Goal: Task Accomplishment & Management: Complete application form

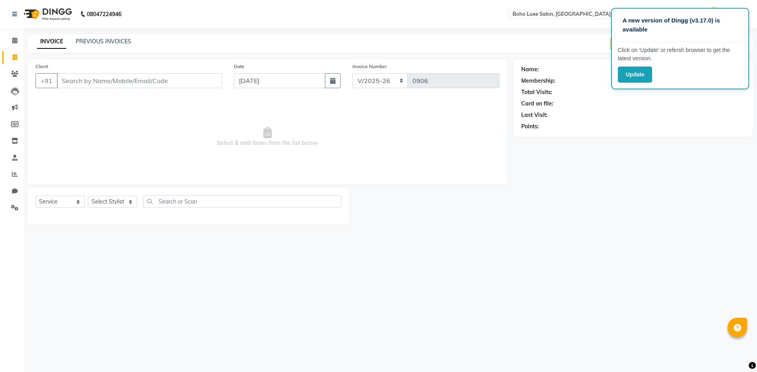
select select "7694"
select select "service"
click at [142, 84] on input "Client" at bounding box center [139, 80] width 165 height 15
type input "8608582194"
click at [199, 84] on span "Add Client" at bounding box center [201, 81] width 31 height 8
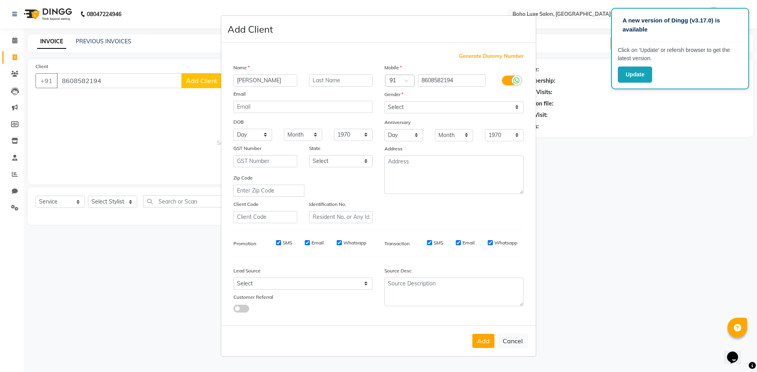
type input "[PERSON_NAME]"
click at [437, 103] on select "Select [DEMOGRAPHIC_DATA] [DEMOGRAPHIC_DATA] Other Prefer Not To Say" at bounding box center [453, 107] width 139 height 12
select select "[DEMOGRAPHIC_DATA]"
click at [384, 101] on select "Select [DEMOGRAPHIC_DATA] [DEMOGRAPHIC_DATA] Other Prefer Not To Say" at bounding box center [453, 107] width 139 height 12
click at [311, 245] on label "Email" at bounding box center [317, 243] width 12 height 7
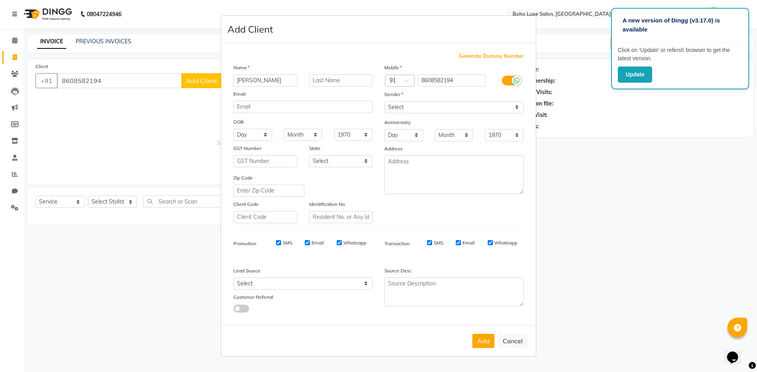
click at [310, 245] on input "Email" at bounding box center [307, 242] width 5 height 5
checkbox input "false"
click at [337, 242] on input "Whatsapp" at bounding box center [338, 242] width 5 height 5
checkbox input "false"
click at [459, 244] on input "Email" at bounding box center [457, 242] width 5 height 5
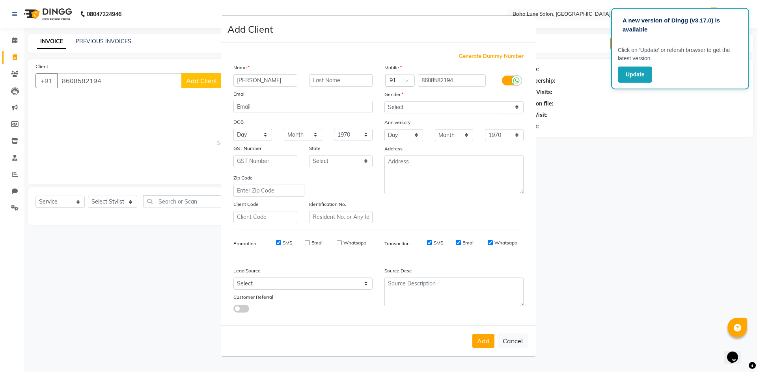
checkbox input "false"
click at [493, 244] on div "Whatsapp" at bounding box center [502, 243] width 30 height 7
click at [491, 243] on input "Whatsapp" at bounding box center [489, 242] width 5 height 5
checkbox input "false"
click at [480, 342] on button "Add" at bounding box center [483, 341] width 22 height 14
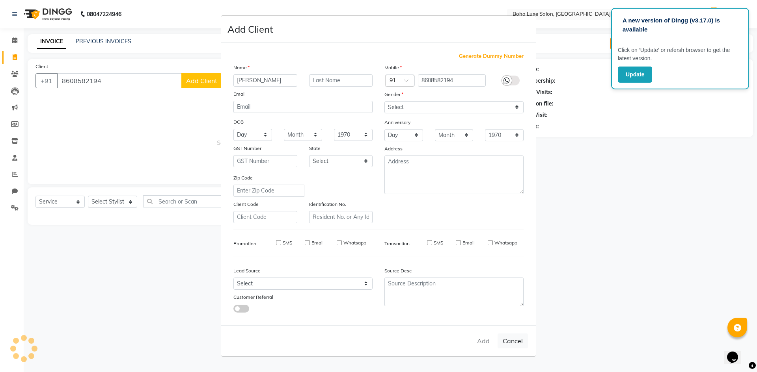
select select
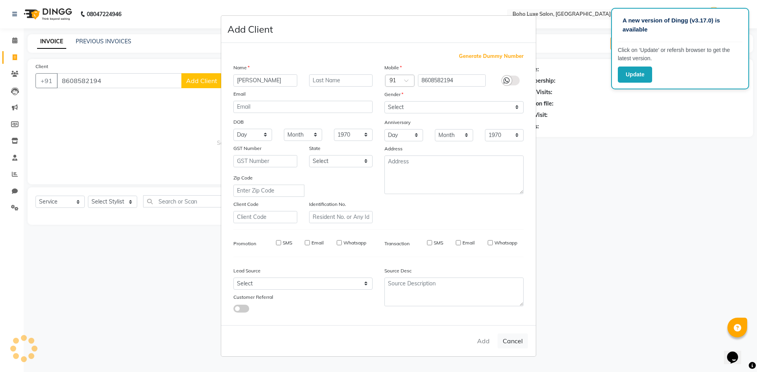
select select
checkbox input "false"
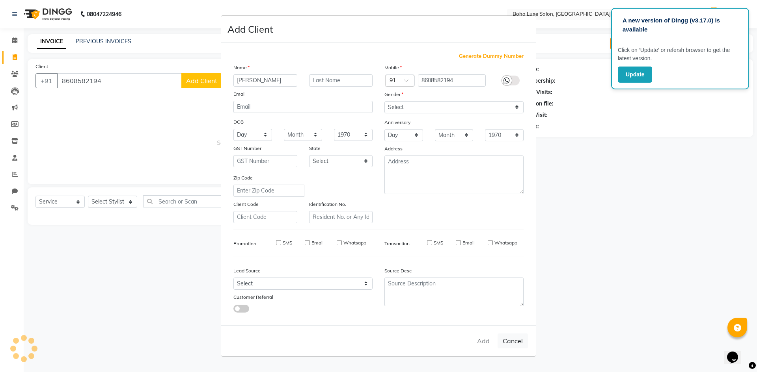
checkbox input "false"
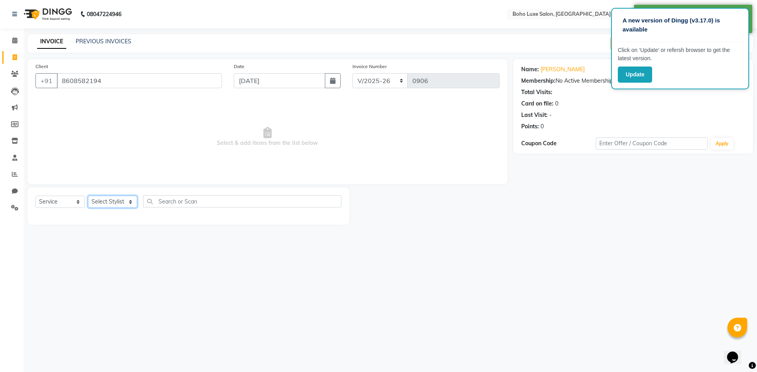
click at [110, 202] on select "Select Stylist [PERSON_NAME] [PERSON_NAME] [PERSON_NAME] [PERSON_NAME] [PERSON_…" at bounding box center [112, 202] width 49 height 12
select select "68509"
click at [88, 196] on select "Select Stylist [PERSON_NAME] [PERSON_NAME] [PERSON_NAME] [PERSON_NAME] [PERSON_…" at bounding box center [112, 202] width 49 height 12
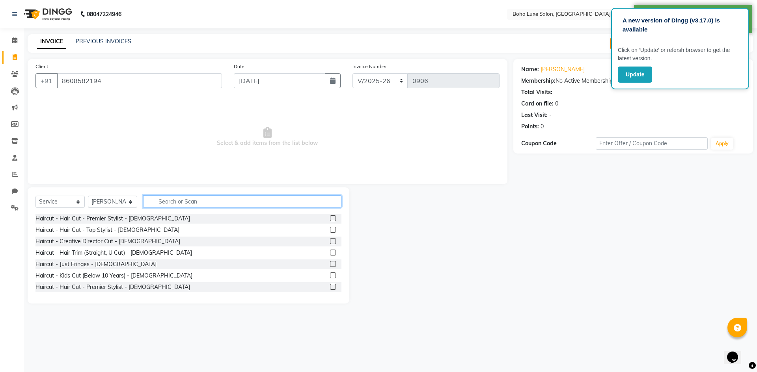
click at [177, 201] on input "text" at bounding box center [242, 201] width 198 height 12
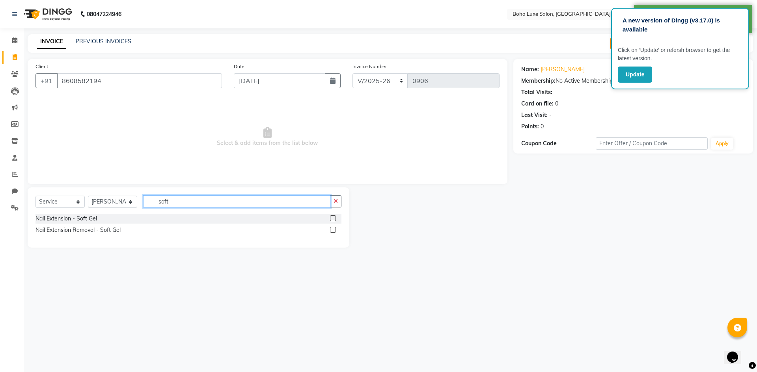
type input "soft"
click at [333, 219] on label at bounding box center [333, 219] width 6 height 6
click at [333, 219] on input "checkbox" at bounding box center [332, 218] width 5 height 5
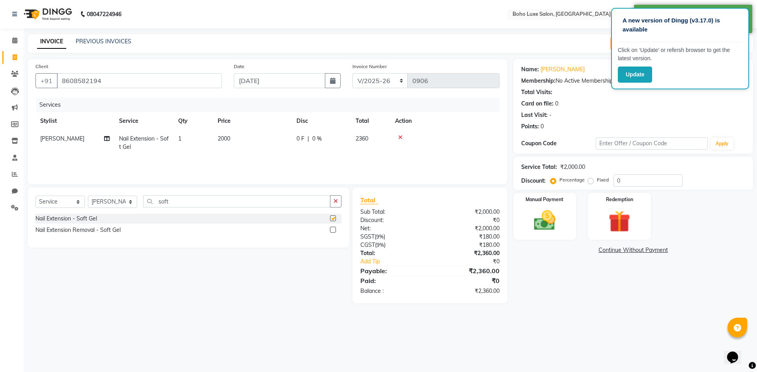
checkbox input "false"
click at [528, 279] on div "Name: [PERSON_NAME] Membership: No Active Membership Total Visits: Card on file…" at bounding box center [635, 181] width 245 height 244
click at [542, 223] on img at bounding box center [544, 221] width 37 height 26
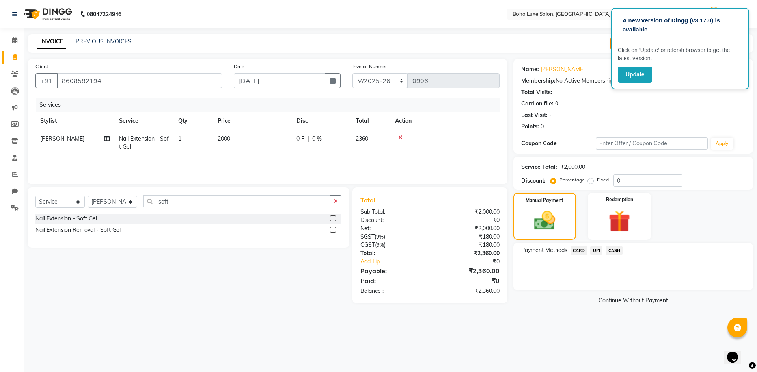
click at [597, 252] on span "UPI" at bounding box center [596, 250] width 12 height 9
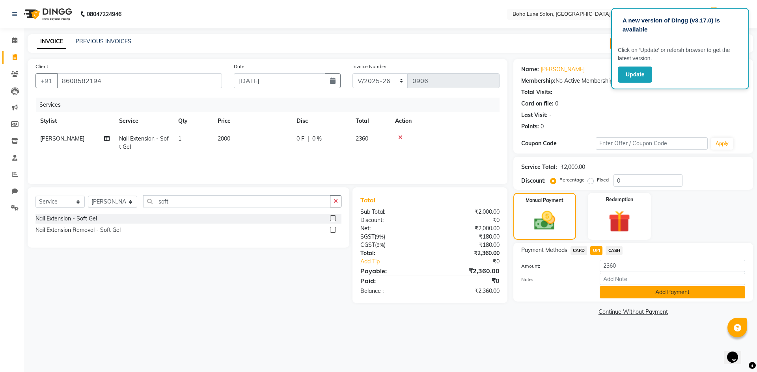
click at [642, 294] on button "Add Payment" at bounding box center [671, 292] width 145 height 12
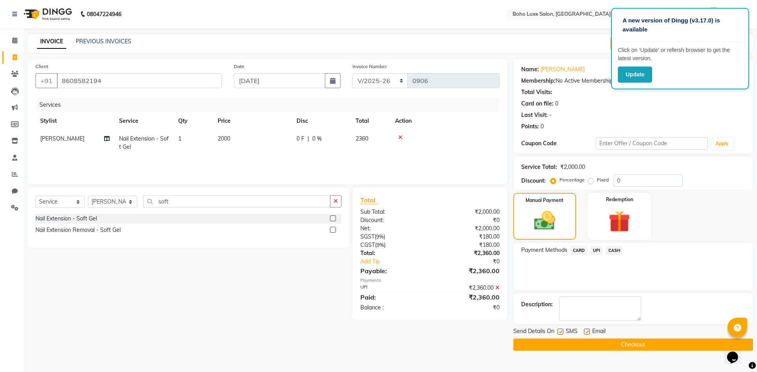
click at [584, 331] on label at bounding box center [587, 332] width 6 height 6
click at [584, 331] on input "checkbox" at bounding box center [586, 332] width 5 height 5
checkbox input "false"
click at [658, 345] on button "Checkout" at bounding box center [633, 345] width 240 height 12
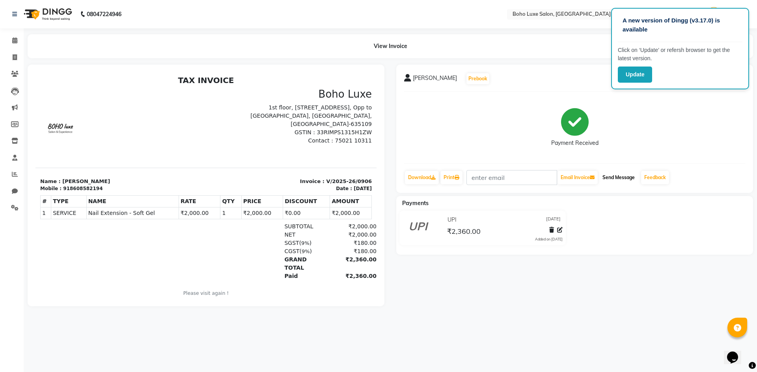
click at [625, 178] on button "Send Message" at bounding box center [618, 177] width 39 height 13
click at [667, 181] on link "Feedback" at bounding box center [655, 177] width 28 height 13
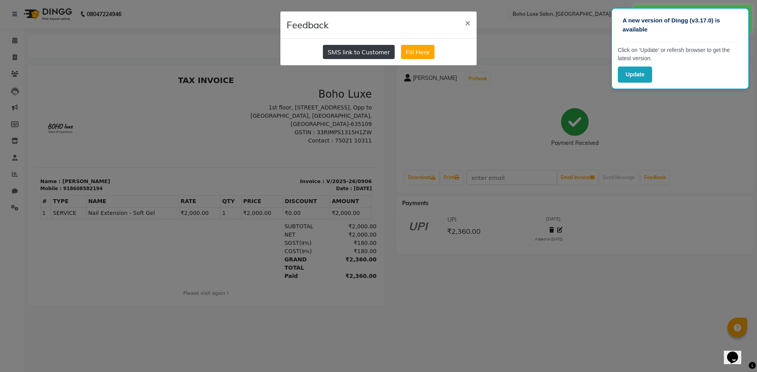
click at [368, 54] on button "SMS link to Customer" at bounding box center [359, 52] width 72 height 14
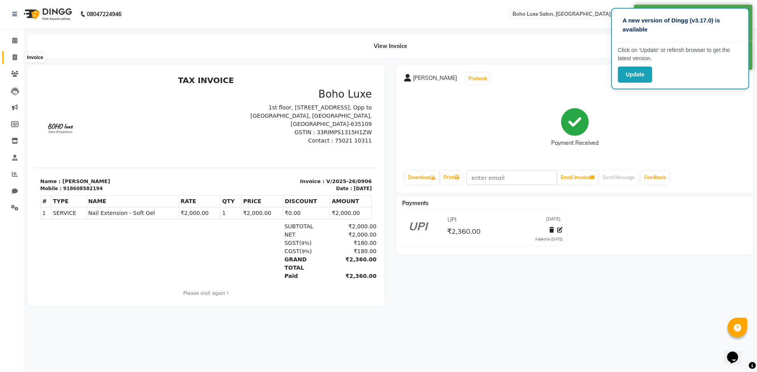
click at [10, 59] on span at bounding box center [15, 57] width 14 height 9
select select "service"
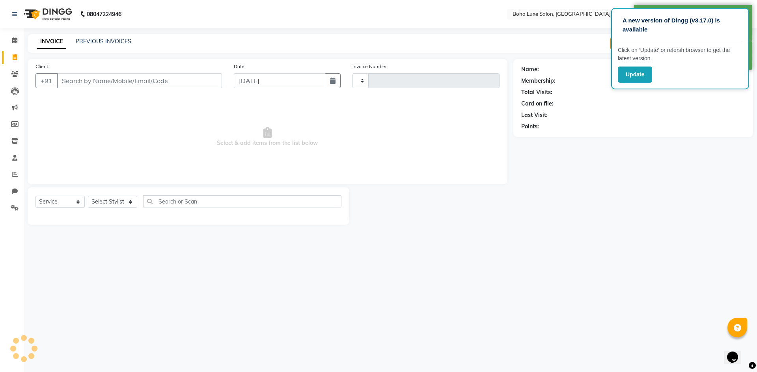
type input "0907"
select select "7694"
click at [112, 42] on link "PREVIOUS INVOICES" at bounding box center [104, 41] width 56 height 7
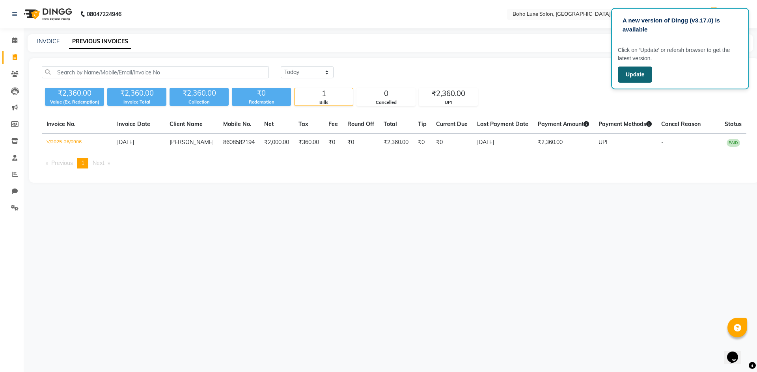
click at [639, 76] on button "Update" at bounding box center [634, 75] width 34 height 16
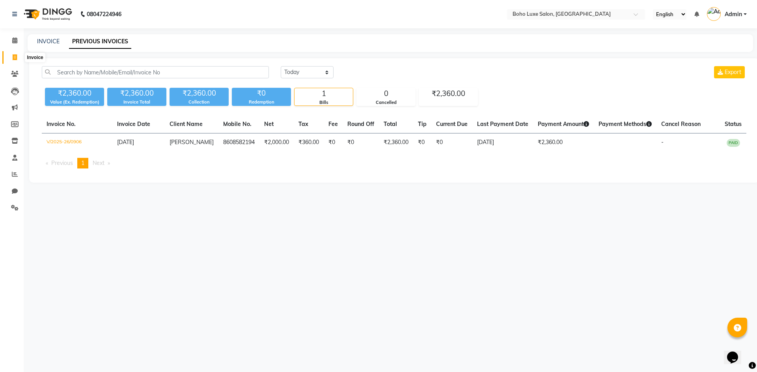
click at [11, 55] on span at bounding box center [15, 57] width 14 height 9
select select "service"
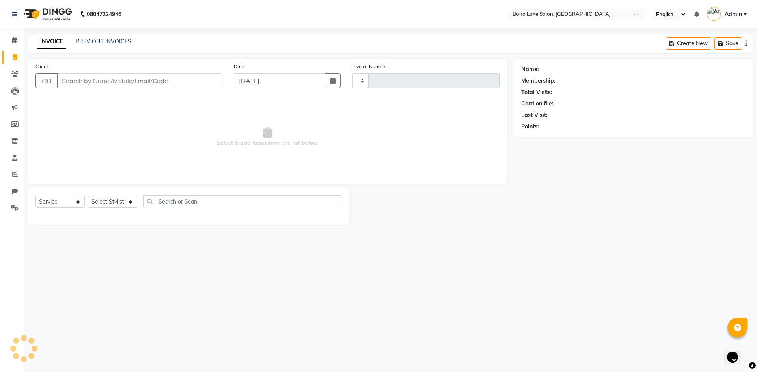
type input "0907"
select select "7694"
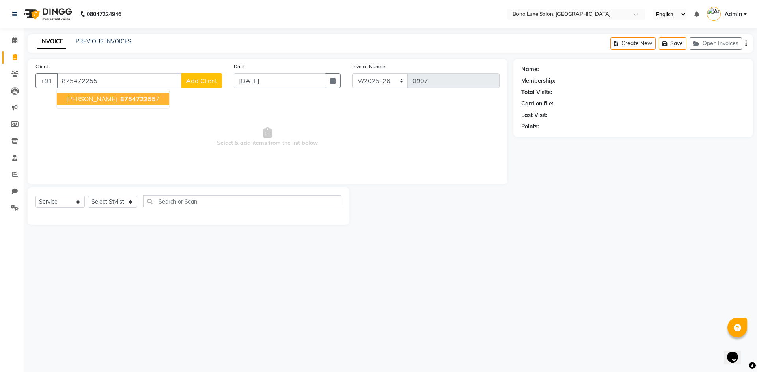
click at [125, 102] on span "875472255" at bounding box center [137, 99] width 35 height 8
type input "8754722557"
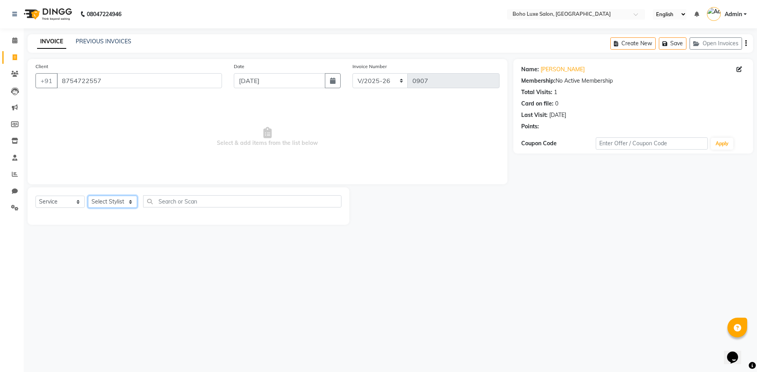
click at [129, 204] on select "Select Stylist [PERSON_NAME] [PERSON_NAME] [PERSON_NAME] [PERSON_NAME] [PERSON_…" at bounding box center [112, 202] width 49 height 12
select select "68509"
click at [88, 196] on select "Select Stylist [PERSON_NAME] [PERSON_NAME] [PERSON_NAME] [PERSON_NAME] [PERSON_…" at bounding box center [112, 202] width 49 height 12
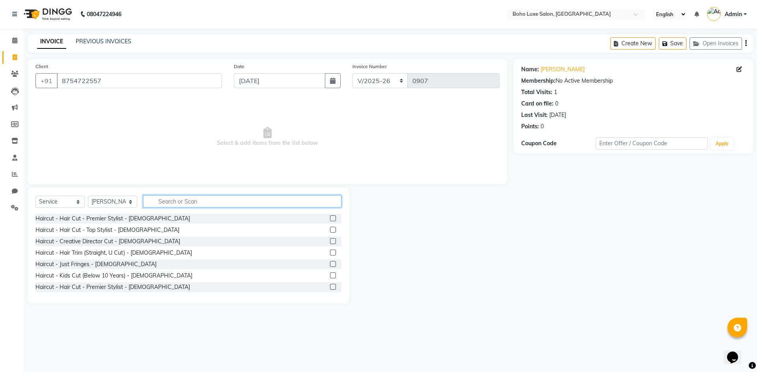
click at [180, 199] on input "text" at bounding box center [242, 201] width 198 height 12
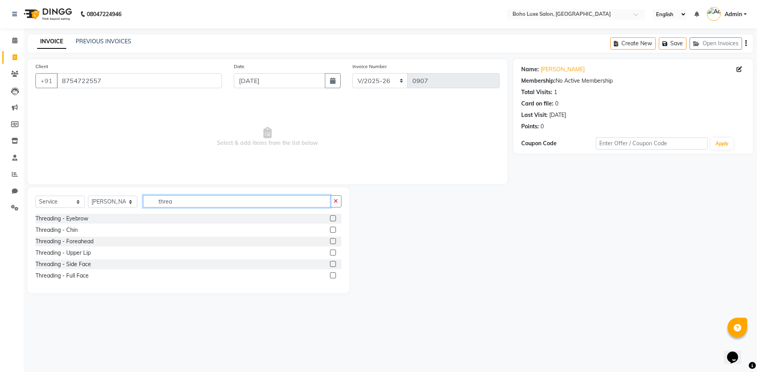
type input "threa"
click at [201, 219] on div "Threading - Eyebrow" at bounding box center [188, 219] width 306 height 10
click at [332, 216] on label at bounding box center [333, 219] width 6 height 6
click at [332, 216] on input "checkbox" at bounding box center [332, 218] width 5 height 5
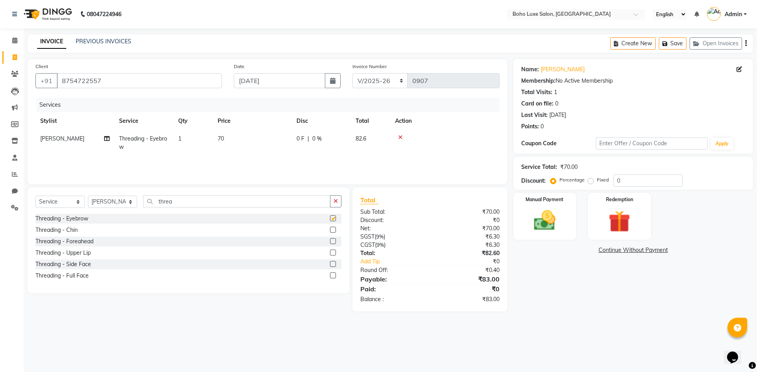
checkbox input "false"
click at [539, 208] on div "Manual Payment" at bounding box center [543, 216] width 65 height 48
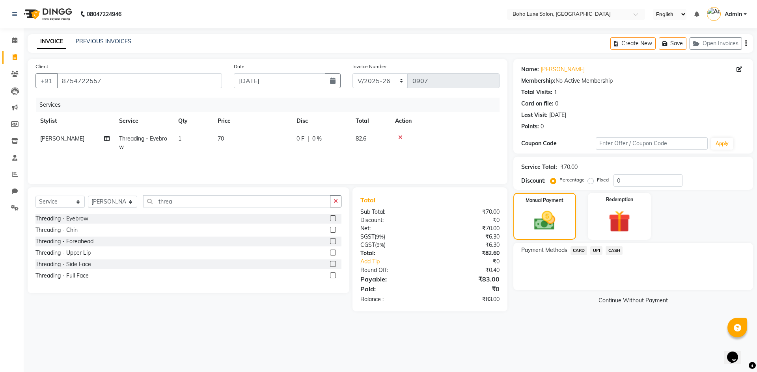
click at [596, 249] on span "UPI" at bounding box center [596, 250] width 12 height 9
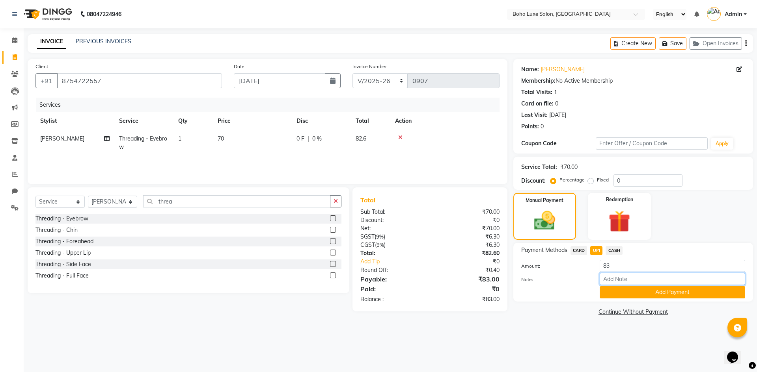
click at [611, 273] on input "Note:" at bounding box center [671, 279] width 145 height 12
type input "boho luxe bill"
click at [636, 291] on button "Add Payment" at bounding box center [671, 292] width 145 height 12
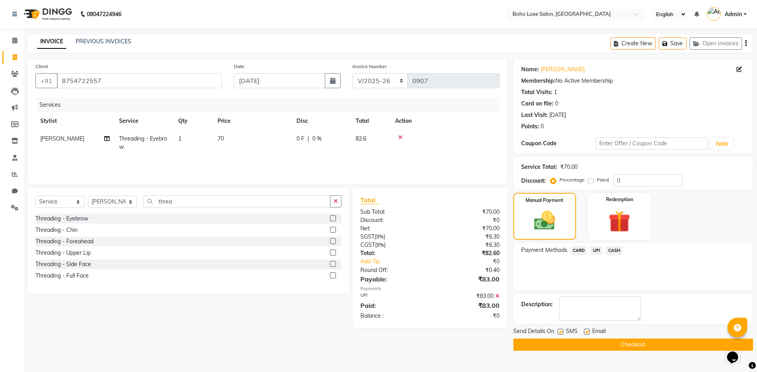
click at [587, 335] on div at bounding box center [586, 333] width 5 height 8
click at [587, 333] on label at bounding box center [587, 332] width 6 height 6
click at [587, 333] on input "checkbox" at bounding box center [586, 332] width 5 height 5
checkbox input "false"
click at [587, 341] on button "Checkout" at bounding box center [633, 345] width 240 height 12
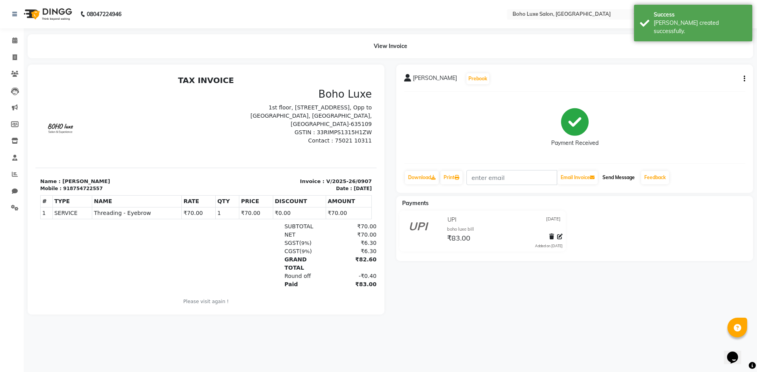
click at [625, 181] on button "Send Message" at bounding box center [618, 177] width 39 height 13
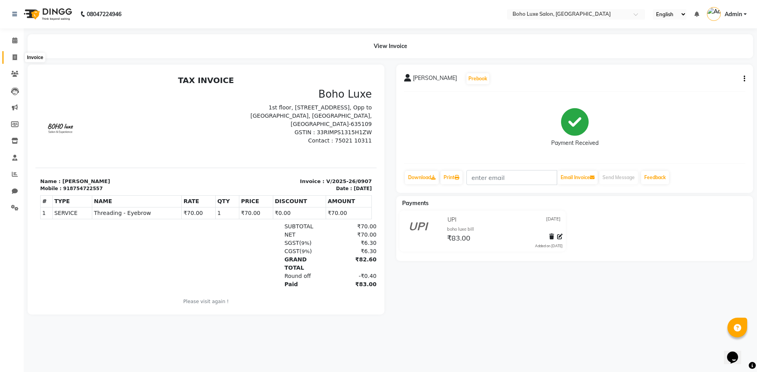
click at [12, 58] on span at bounding box center [15, 57] width 14 height 9
select select "service"
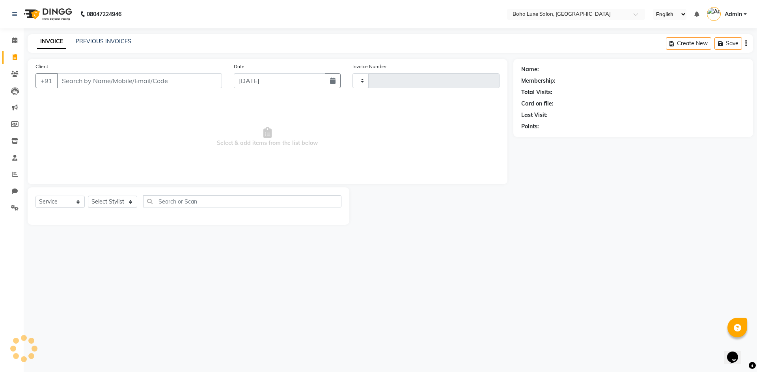
type input "0908"
select select "7694"
click at [123, 41] on link "PREVIOUS INVOICES" at bounding box center [104, 41] width 56 height 7
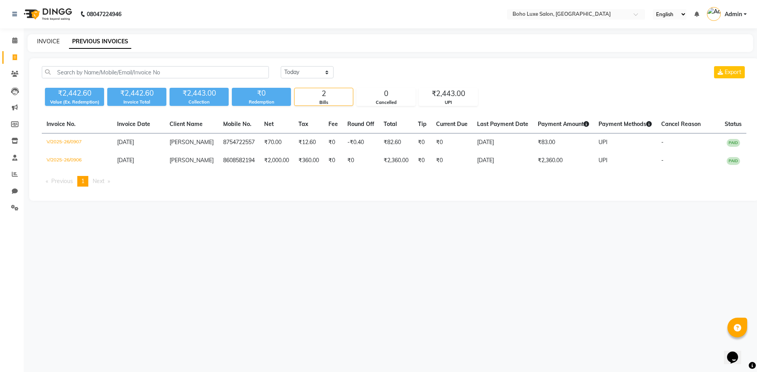
click at [50, 44] on link "INVOICE" at bounding box center [48, 41] width 22 height 7
select select "service"
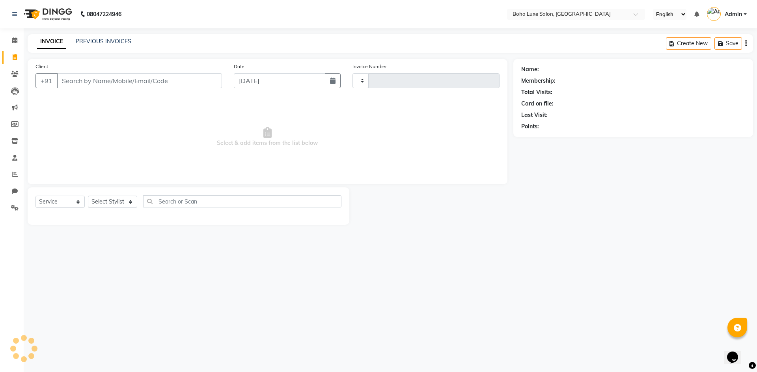
type input "0908"
select select "7694"
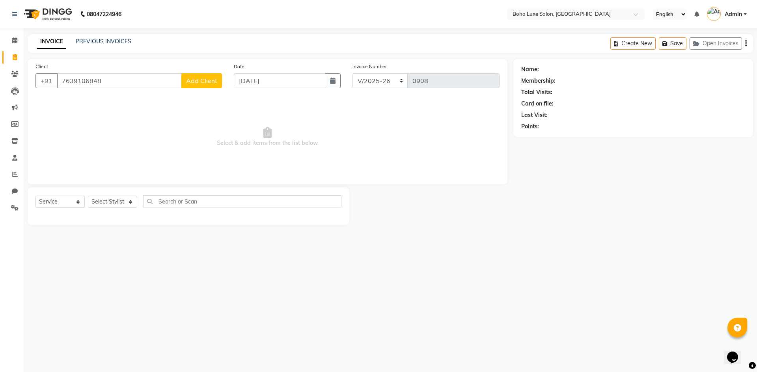
type input "7639106848"
click at [210, 78] on span "Add Client" at bounding box center [201, 81] width 31 height 8
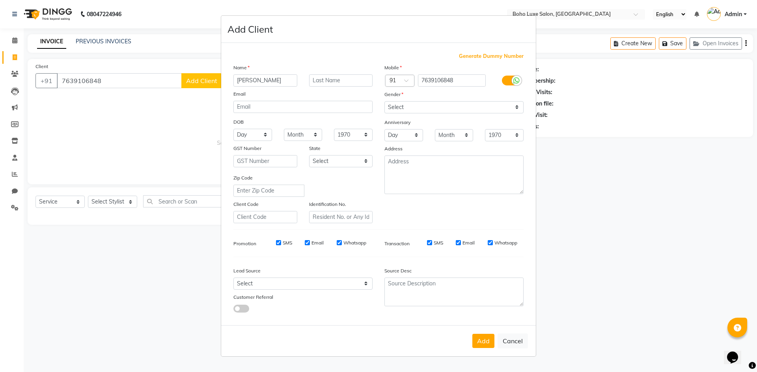
type input "aneesha"
click at [410, 105] on select "Select [DEMOGRAPHIC_DATA] [DEMOGRAPHIC_DATA] Other Prefer Not To Say" at bounding box center [453, 107] width 139 height 12
select select "[DEMOGRAPHIC_DATA]"
click at [384, 101] on select "Select [DEMOGRAPHIC_DATA] [DEMOGRAPHIC_DATA] Other Prefer Not To Say" at bounding box center [453, 107] width 139 height 12
click at [309, 241] on input "Email" at bounding box center [307, 242] width 5 height 5
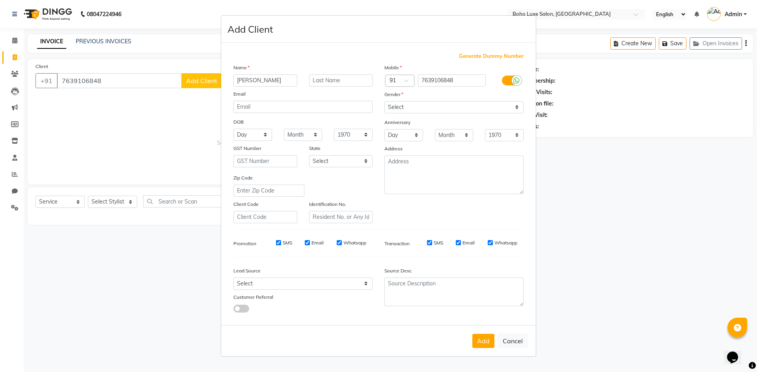
checkbox input "false"
click at [341, 243] on input "Whatsapp" at bounding box center [338, 242] width 5 height 5
checkbox input "false"
click at [459, 244] on input "Email" at bounding box center [457, 242] width 5 height 5
checkbox input "false"
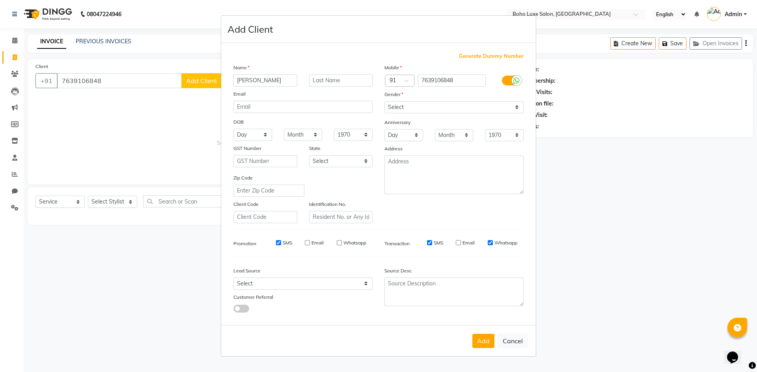
click at [490, 241] on input "Whatsapp" at bounding box center [489, 242] width 5 height 5
checkbox input "false"
click at [477, 336] on button "Add" at bounding box center [483, 341] width 22 height 14
select select
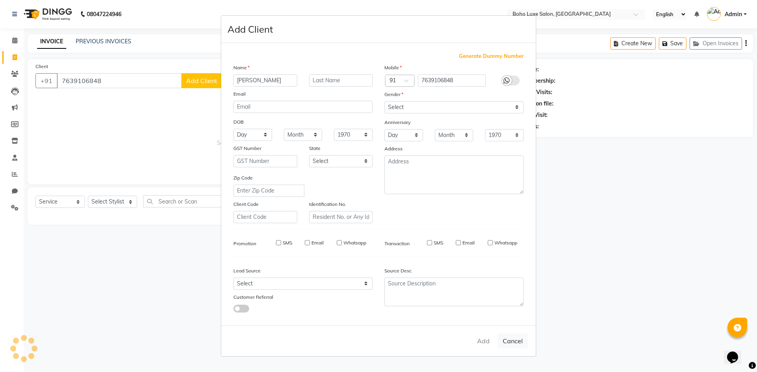
select select
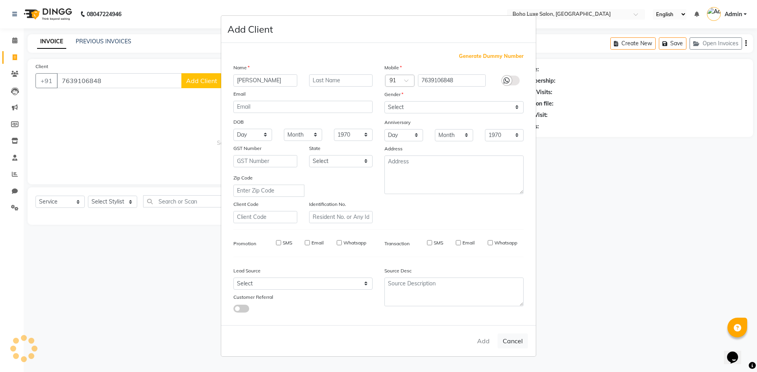
checkbox input "false"
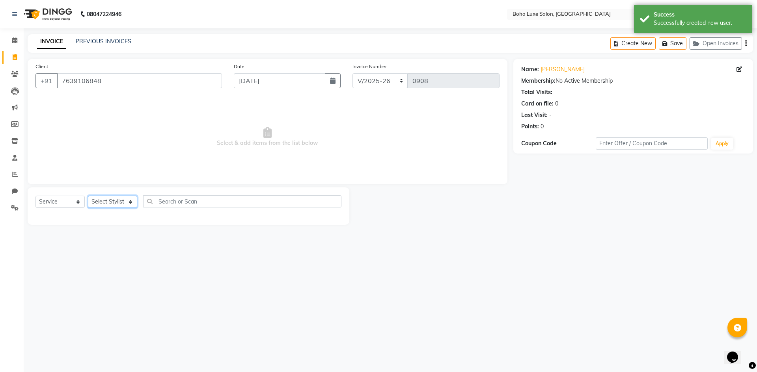
click at [115, 199] on select "Select Stylist [PERSON_NAME] [PERSON_NAME] [PERSON_NAME] [PERSON_NAME] [PERSON_…" at bounding box center [112, 202] width 49 height 12
click at [108, 312] on div "08047224946 Select Location × Boho Luxe Salon, Dinnur English ENGLISH Español ا…" at bounding box center [378, 186] width 757 height 372
click at [123, 197] on select "Select Stylist [PERSON_NAME] [PERSON_NAME] [PERSON_NAME] [PERSON_NAME] [PERSON_…" at bounding box center [112, 202] width 49 height 12
select select "68511"
click at [88, 196] on select "Select Stylist [PERSON_NAME] [PERSON_NAME] [PERSON_NAME] [PERSON_NAME] [PERSON_…" at bounding box center [112, 202] width 49 height 12
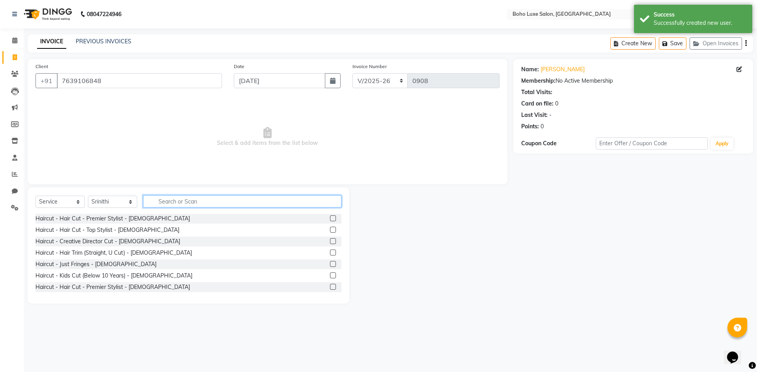
click at [181, 199] on input "text" at bounding box center [242, 201] width 198 height 12
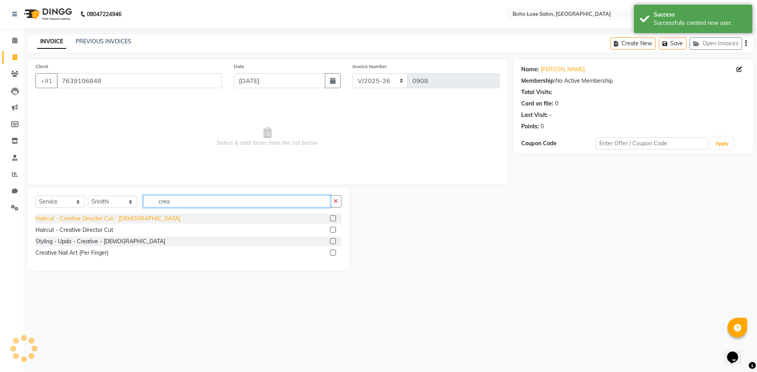
type input "crea"
click at [115, 221] on div "Haircut - Creative Director Cut - [DEMOGRAPHIC_DATA]" at bounding box center [107, 219] width 145 height 8
checkbox input "false"
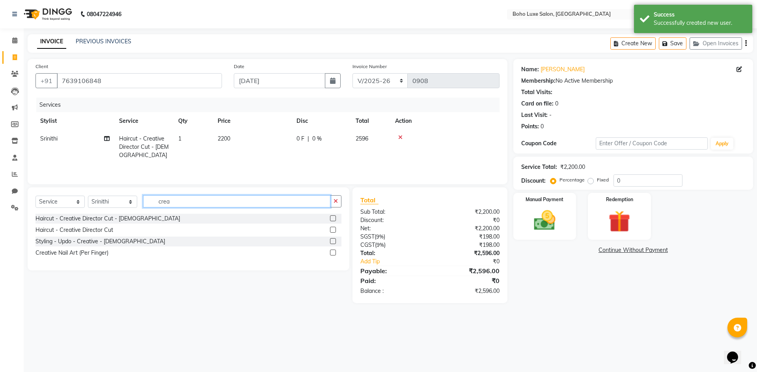
click at [182, 203] on input "crea" at bounding box center [236, 201] width 187 height 12
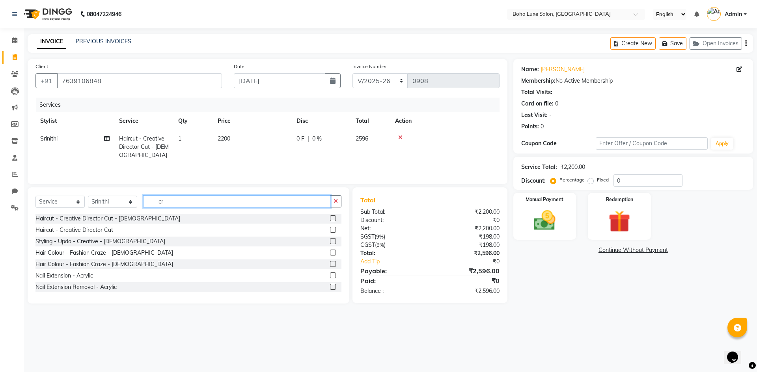
type input "c"
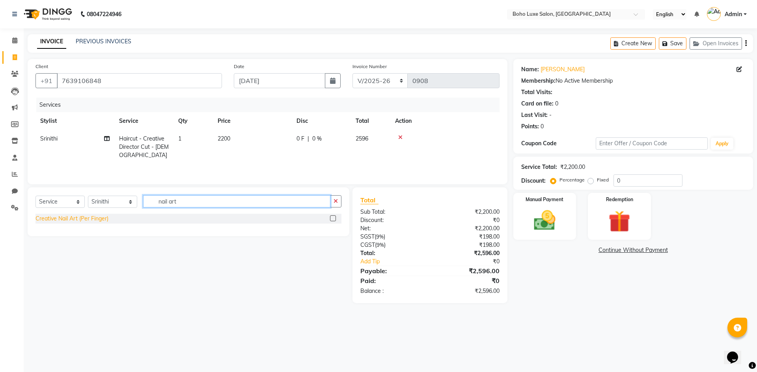
type input "nail art"
click at [94, 217] on div "Creative Nail Art (Per Finger)" at bounding box center [71, 219] width 73 height 8
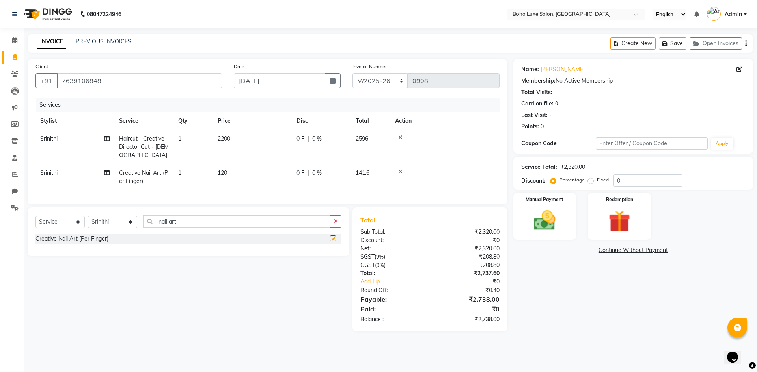
checkbox input "false"
click at [181, 172] on span "1" at bounding box center [179, 172] width 3 height 7
select select "68511"
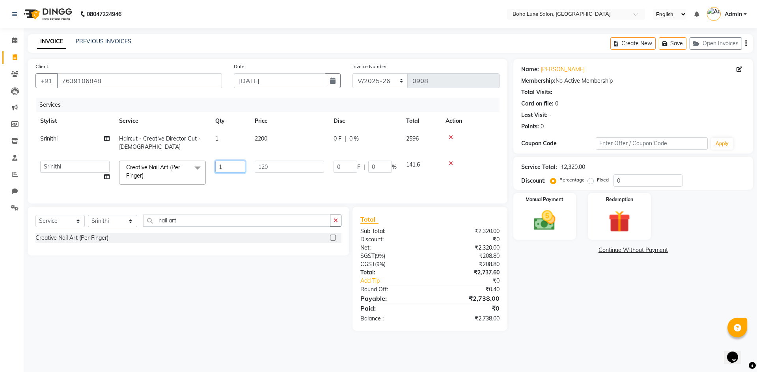
click at [229, 164] on input "1" at bounding box center [230, 167] width 30 height 12
type input "2"
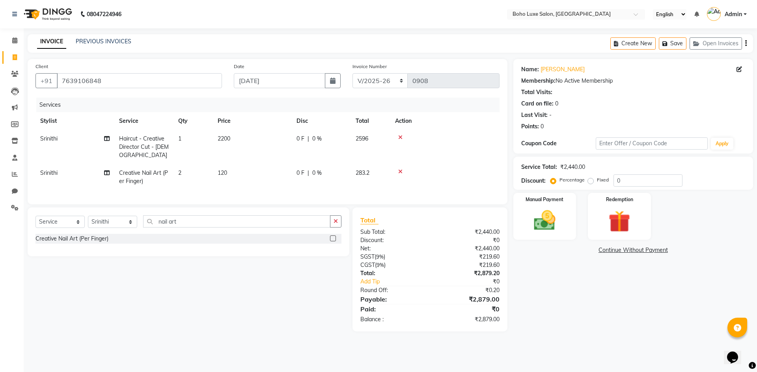
click at [308, 191] on div "Services Stylist Service Qty Price Disc Total Action Srinithi Haircut - Creativ…" at bounding box center [267, 147] width 464 height 99
click at [555, 221] on img at bounding box center [544, 221] width 37 height 26
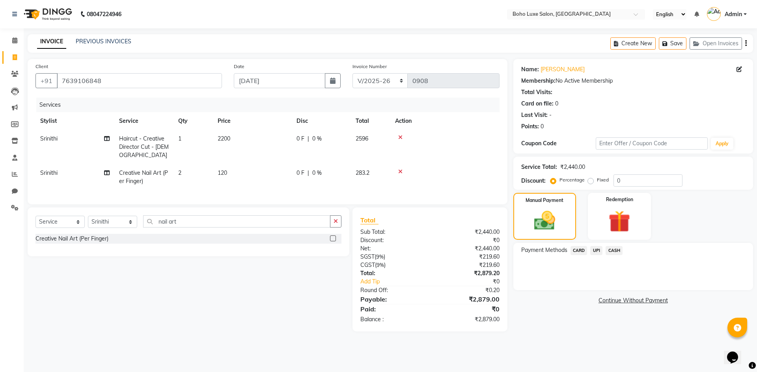
click at [595, 253] on span "UPI" at bounding box center [596, 250] width 12 height 9
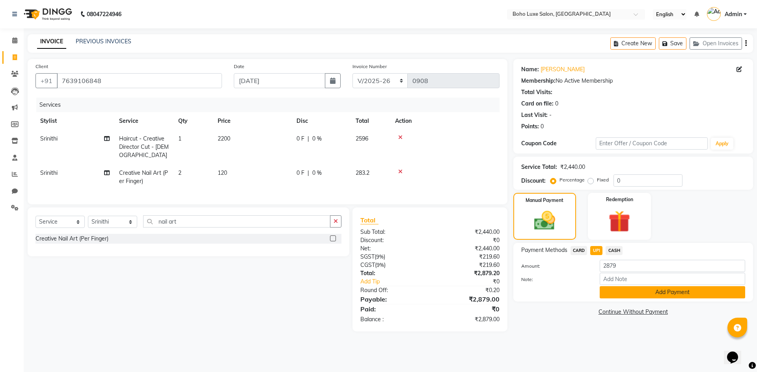
click at [685, 298] on button "Add Payment" at bounding box center [671, 292] width 145 height 12
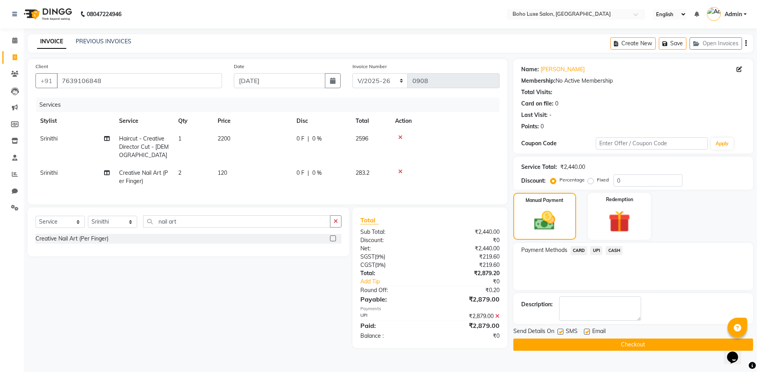
click at [587, 330] on label at bounding box center [587, 332] width 6 height 6
click at [587, 330] on input "checkbox" at bounding box center [586, 332] width 5 height 5
checkbox input "false"
click at [634, 343] on button "Checkout" at bounding box center [633, 345] width 240 height 12
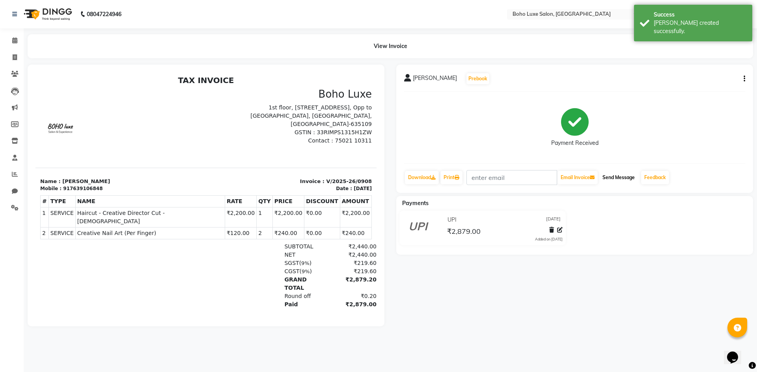
click at [626, 177] on button "Send Message" at bounding box center [618, 177] width 39 height 13
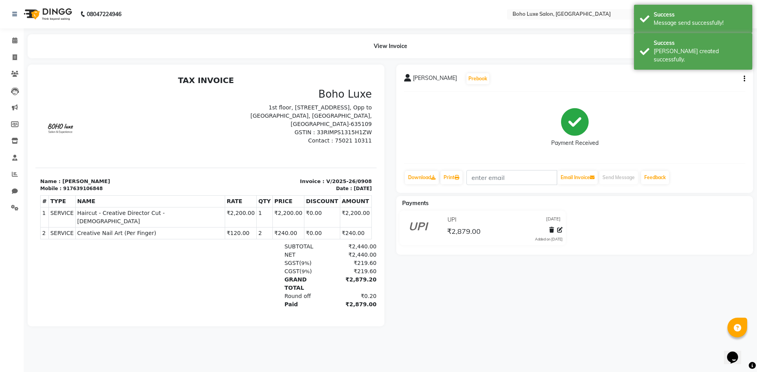
select select "service"
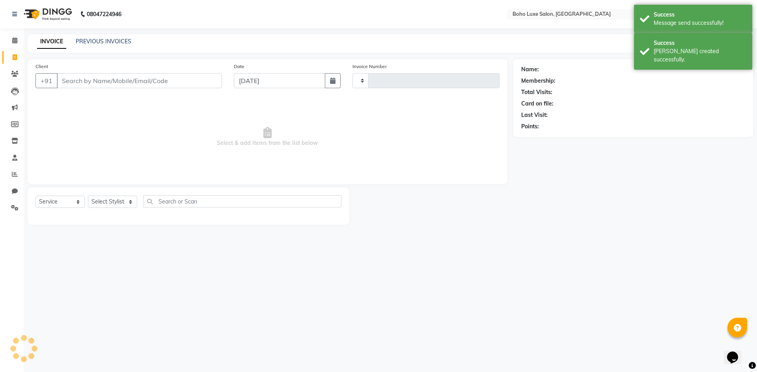
type input "0909"
select select "7694"
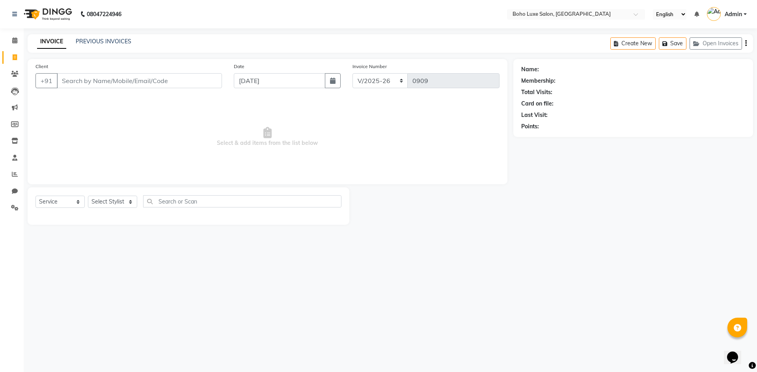
click at [121, 35] on div "INVOICE PREVIOUS INVOICES Create New Save Open Invoices" at bounding box center [390, 43] width 725 height 19
click at [114, 42] on link "PREVIOUS INVOICES" at bounding box center [104, 41] width 56 height 7
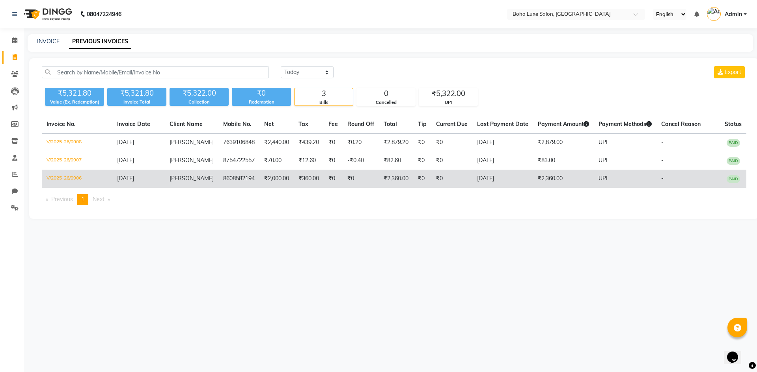
click at [221, 182] on td "8608582194" at bounding box center [238, 179] width 41 height 18
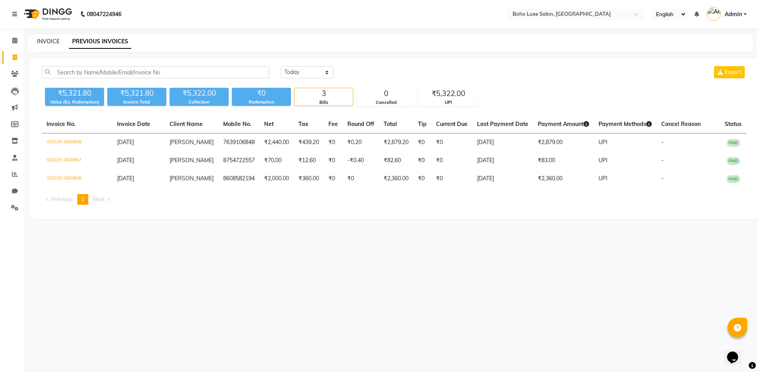
click at [54, 40] on link "INVOICE" at bounding box center [48, 41] width 22 height 7
select select "service"
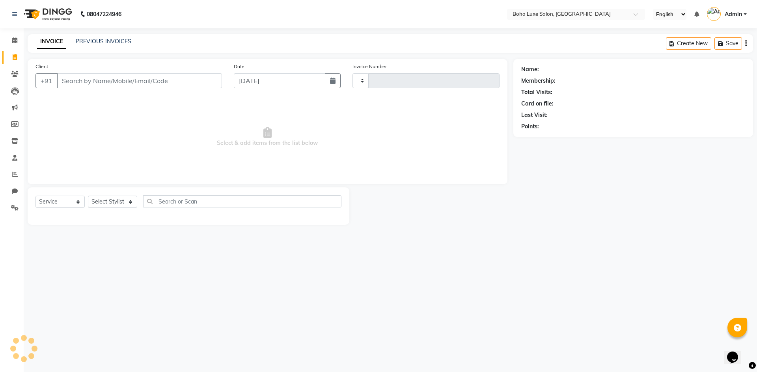
type input "0909"
select select "7694"
click at [110, 40] on link "PREVIOUS INVOICES" at bounding box center [104, 41] width 56 height 7
